Goal: Task Accomplishment & Management: Manage account settings

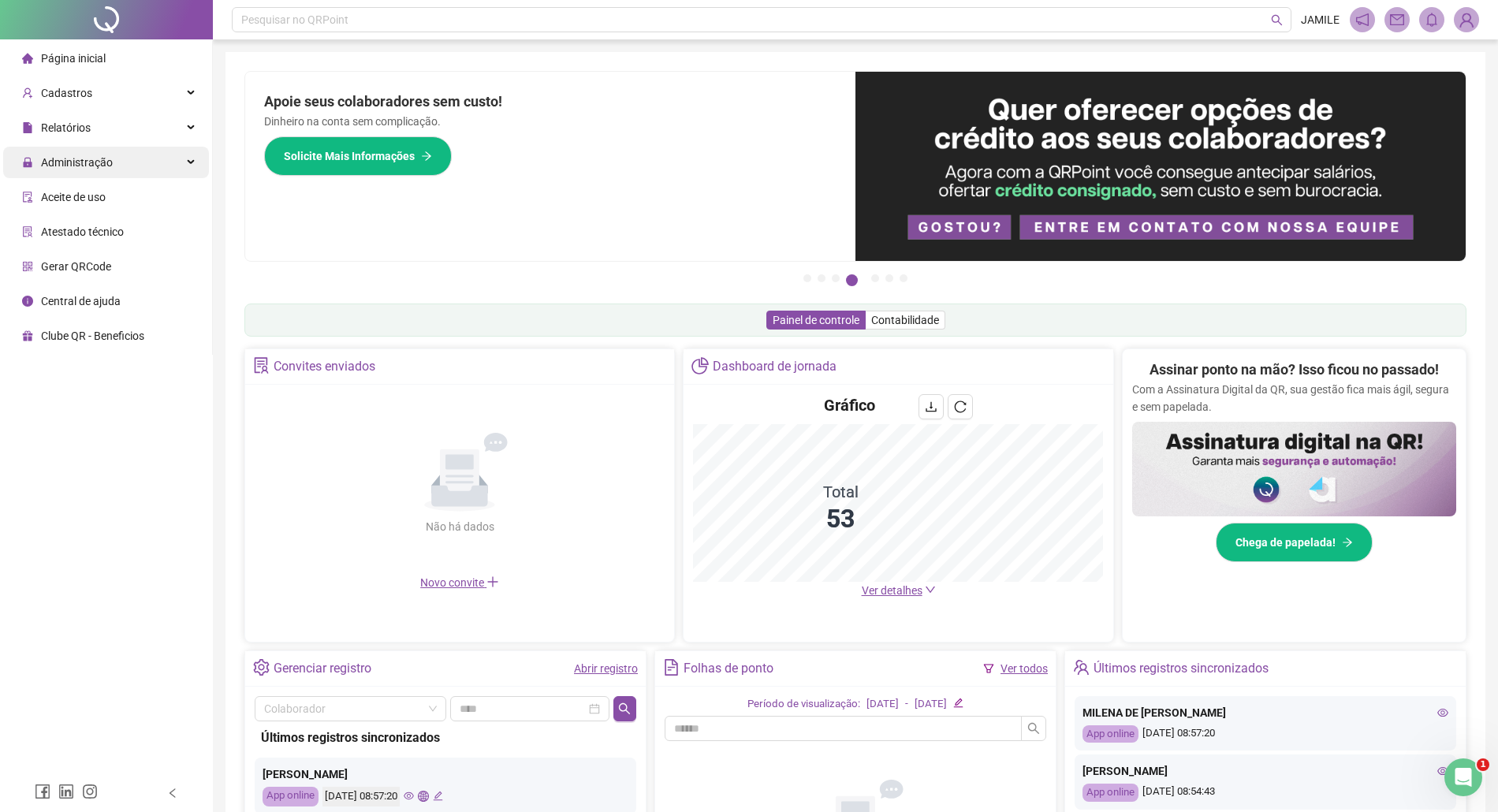
click at [129, 159] on div "Administração" at bounding box center [106, 162] width 206 height 31
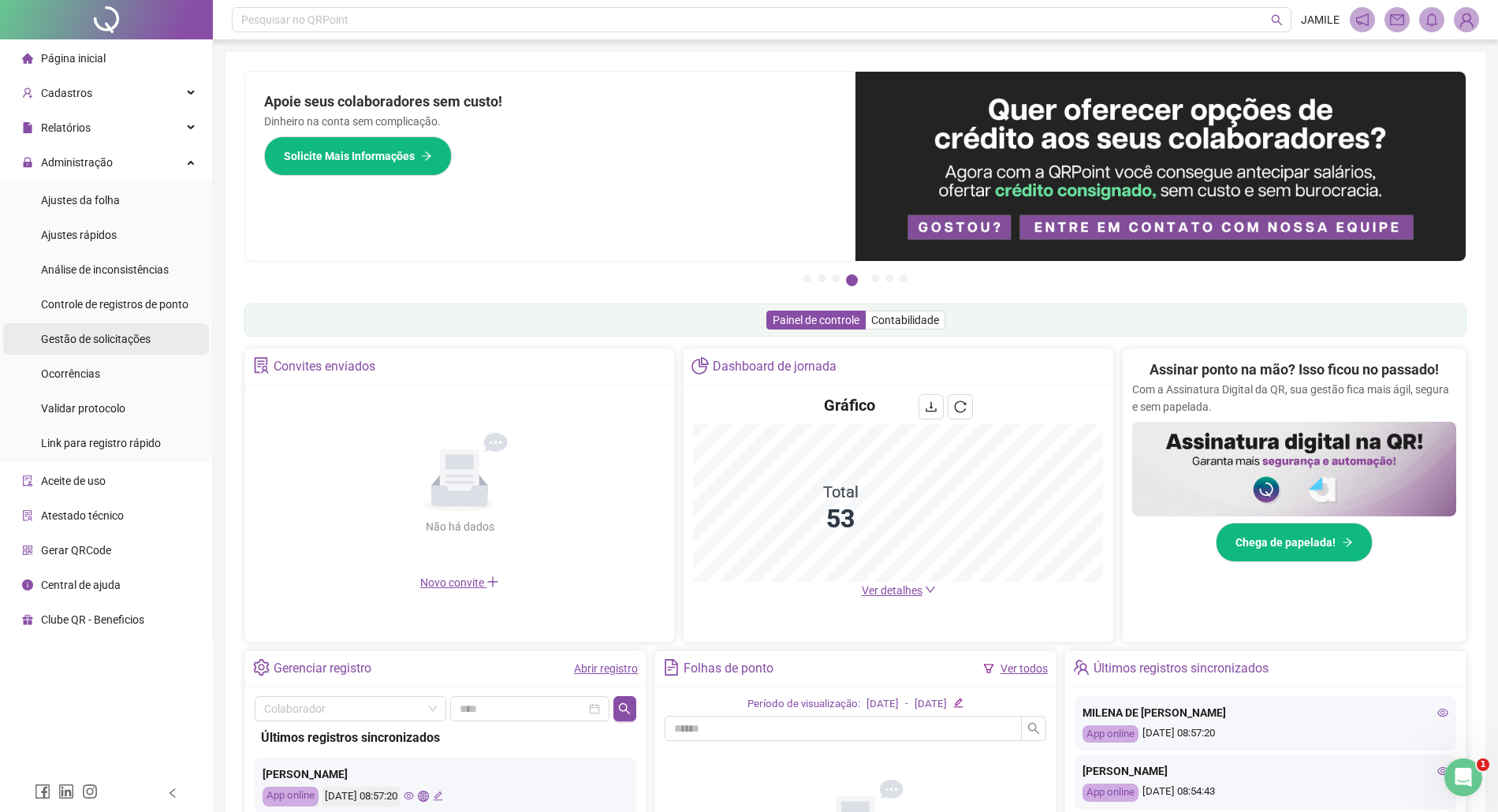
click at [149, 329] on li "Gestão de solicitações" at bounding box center [106, 339] width 206 height 31
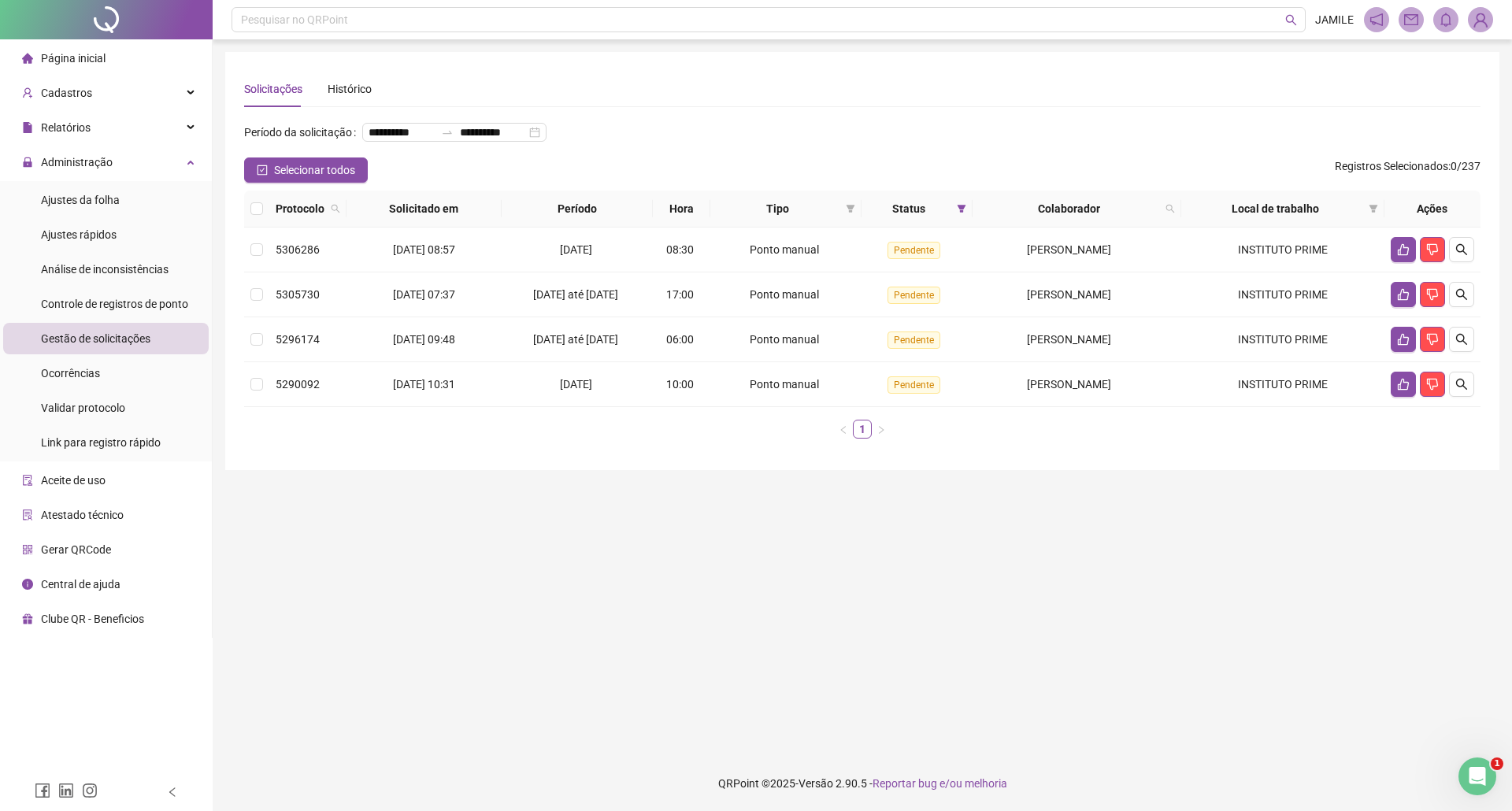
click at [784, 109] on div "**********" at bounding box center [862, 261] width 1237 height 380
click at [917, 133] on div "**********" at bounding box center [862, 138] width 1237 height 38
